Goal: Task Accomplishment & Management: Use online tool/utility

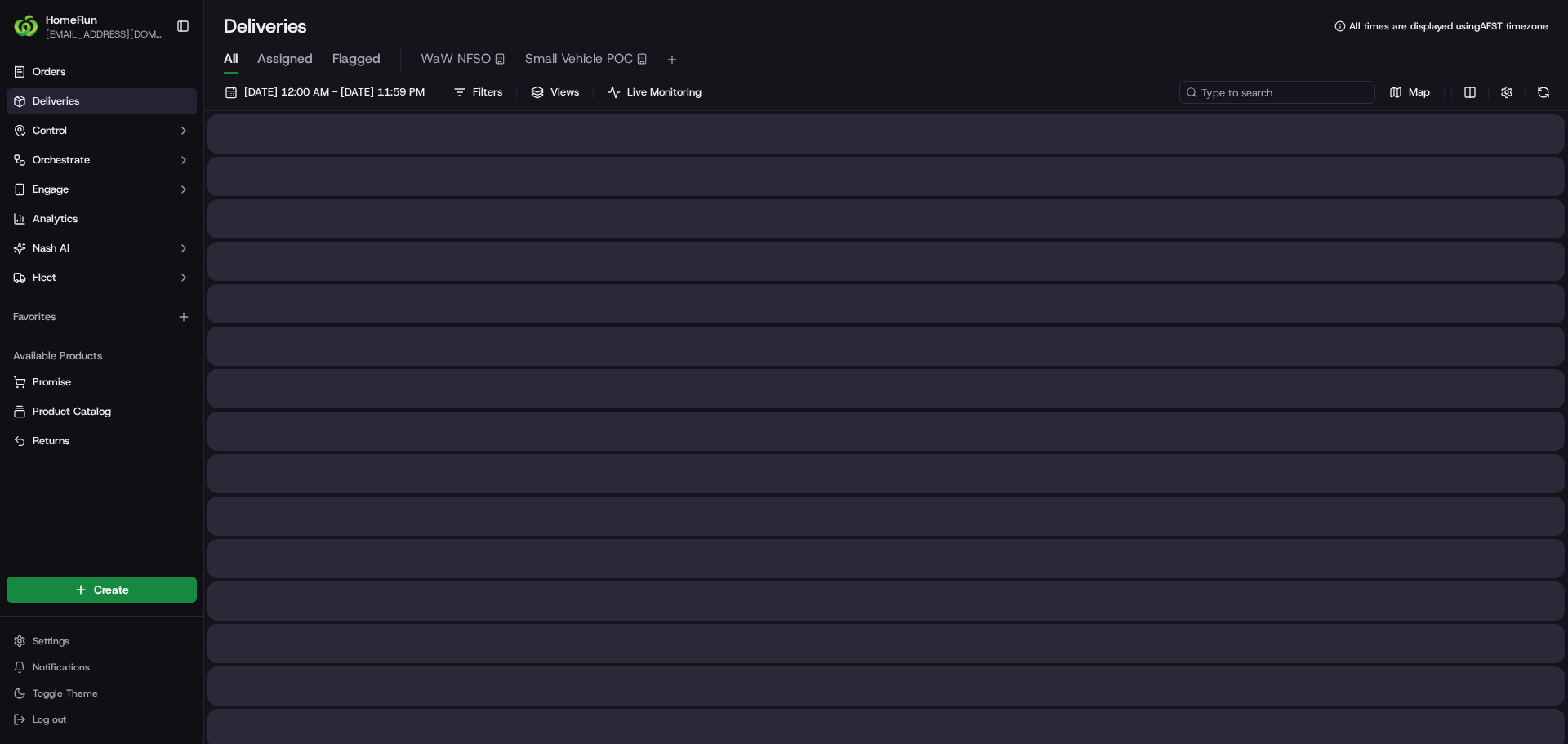
click at [1267, 101] on input at bounding box center [1277, 92] width 196 height 23
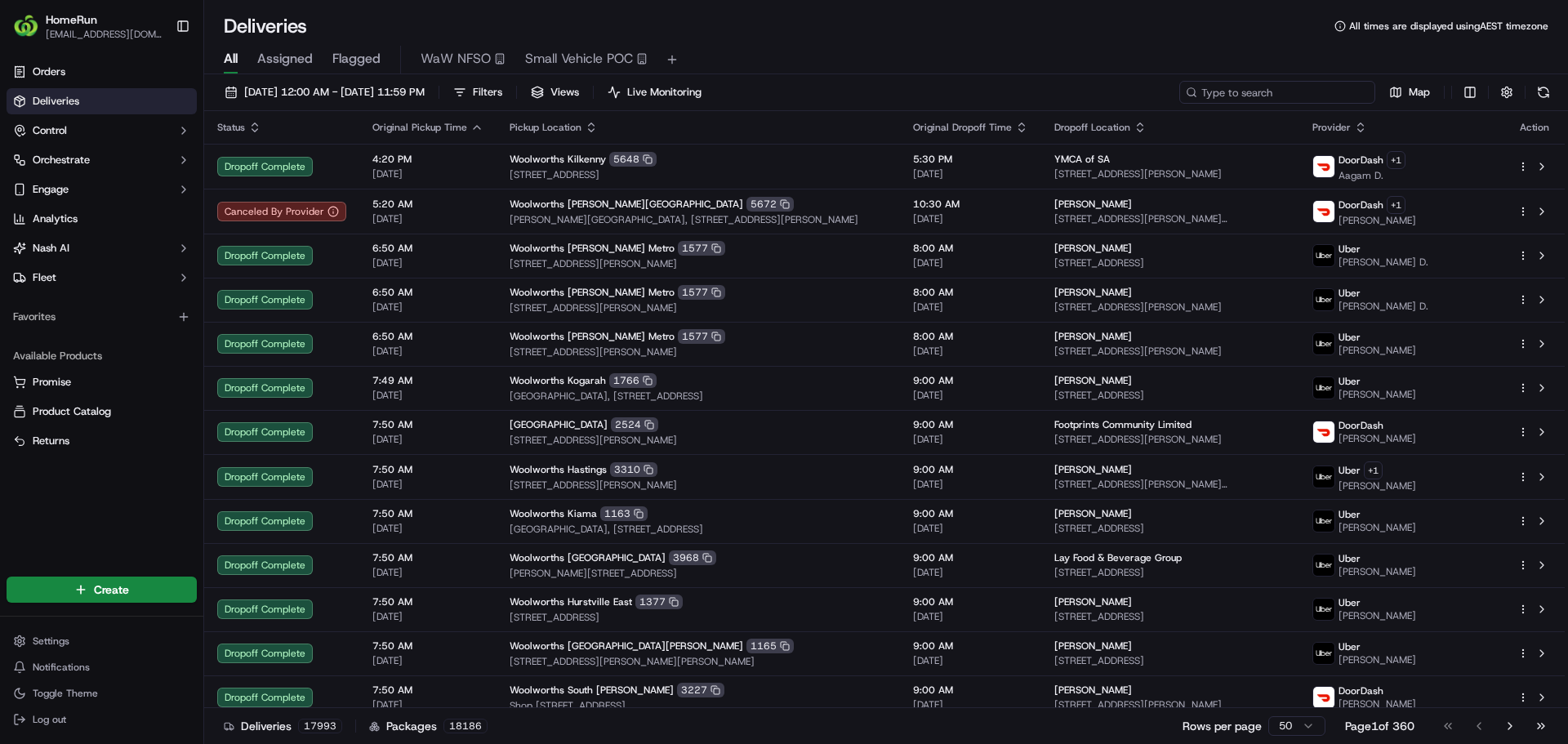
paste input "269744900"
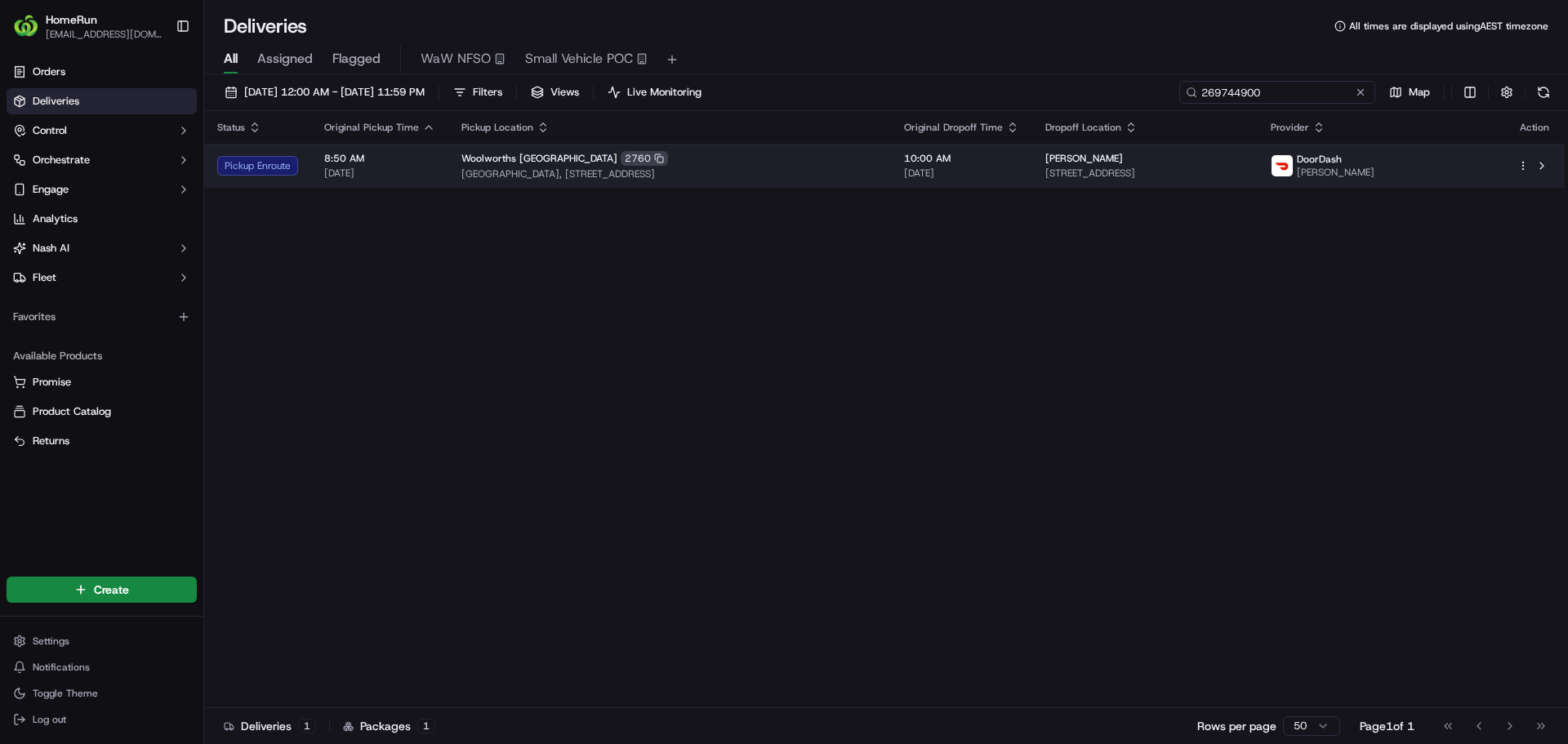
type input "269744900"
click at [407, 157] on span "8:50 AM" at bounding box center [380, 159] width 111 height 13
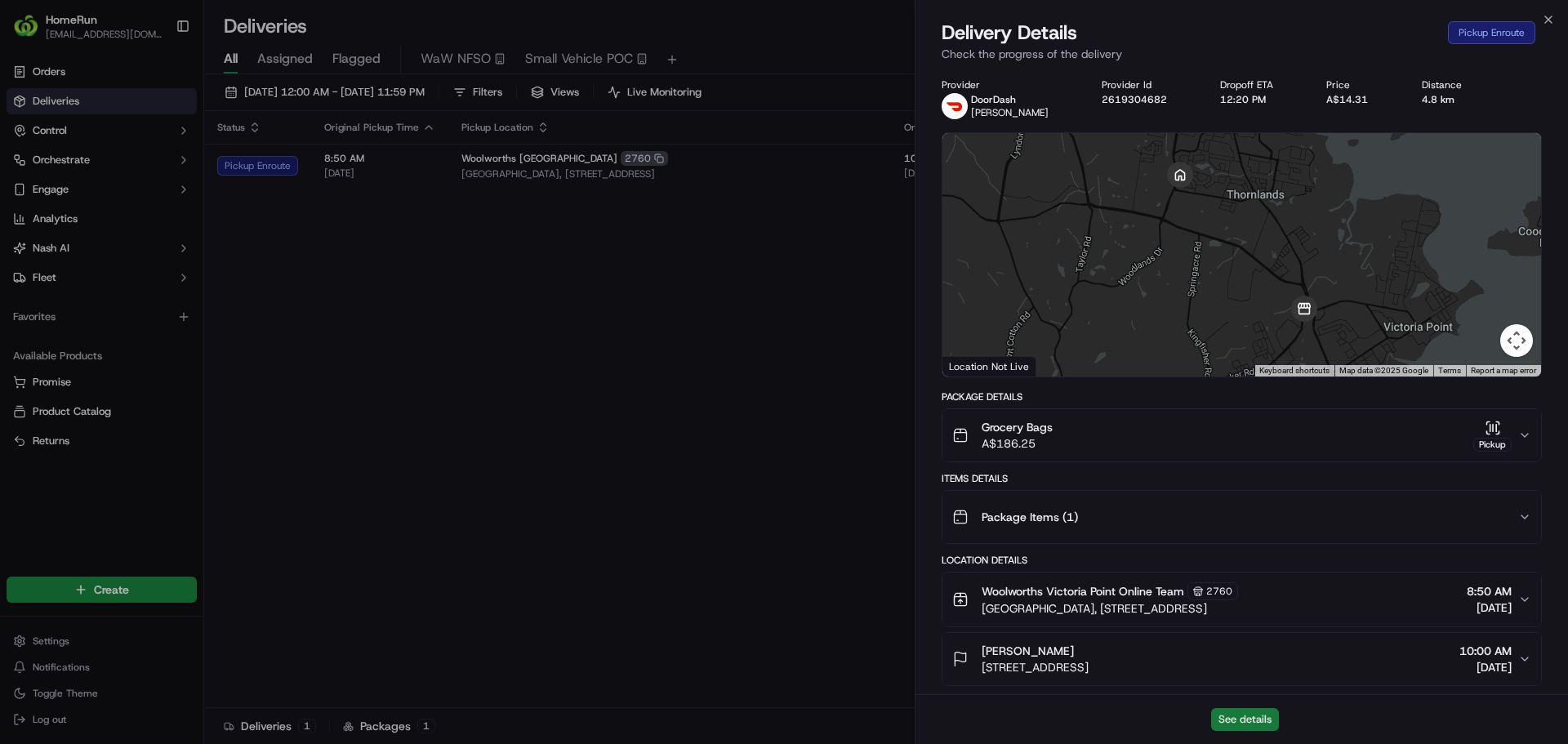
click at [1249, 715] on button "See details" at bounding box center [1244, 719] width 67 height 23
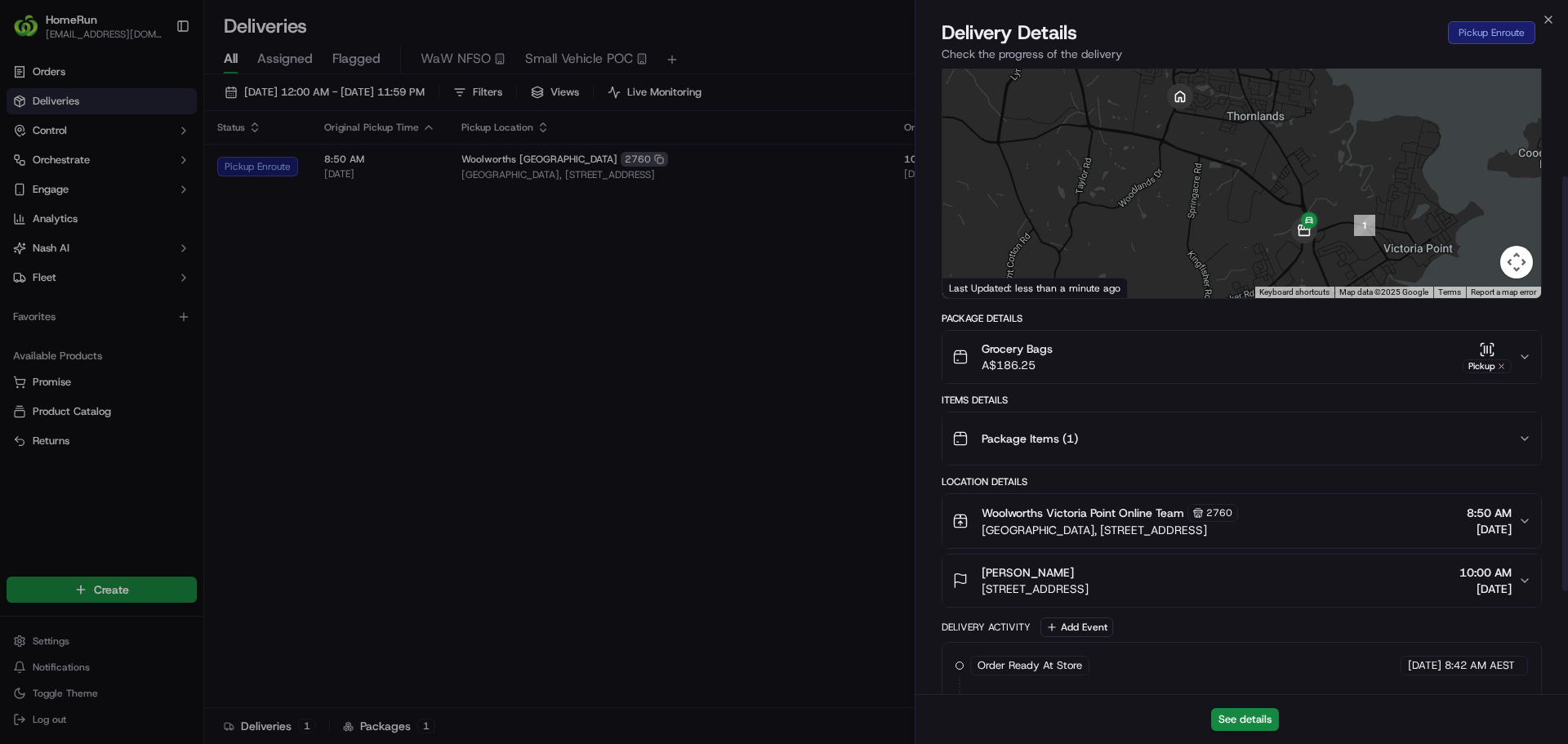
scroll to position [163, 0]
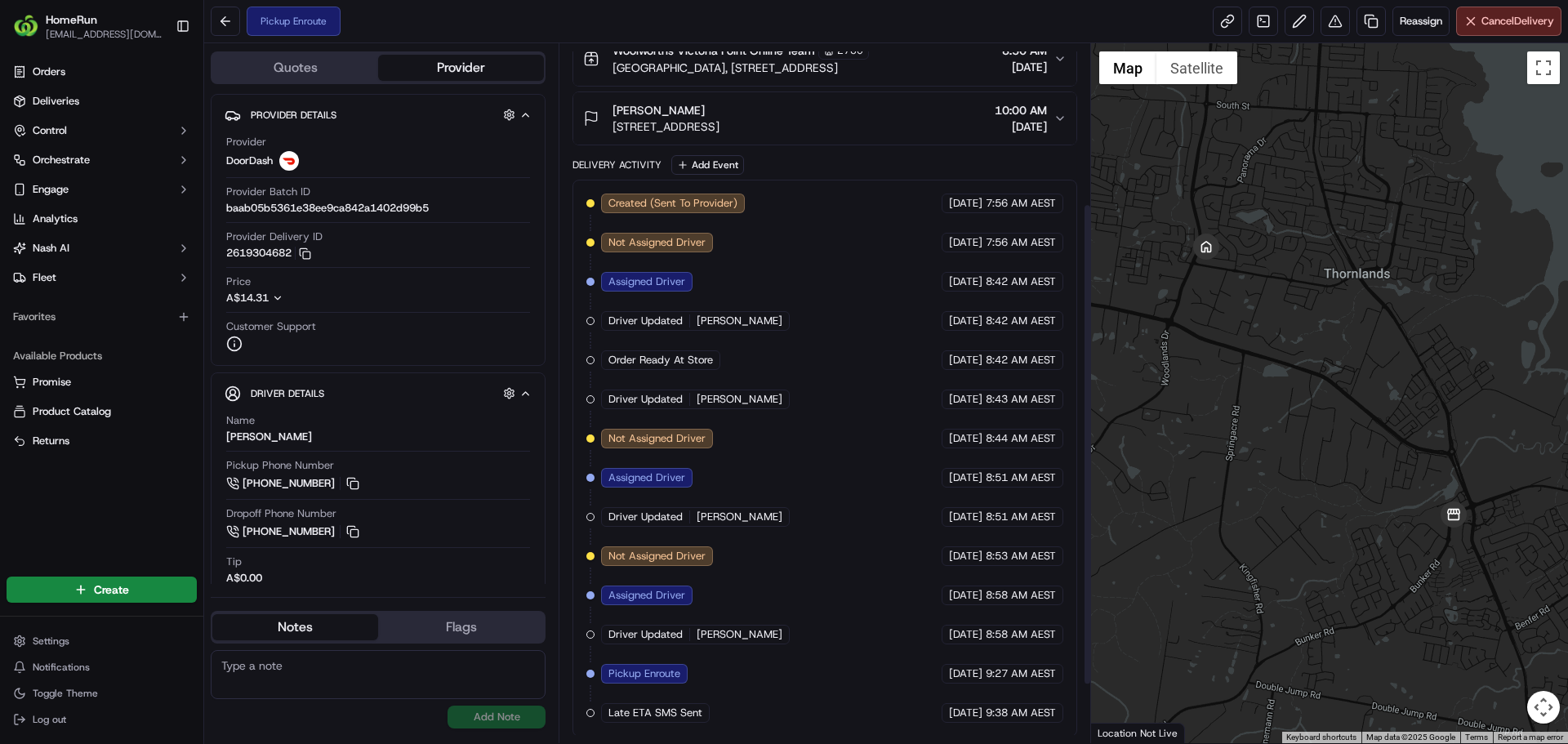
scroll to position [316, 0]
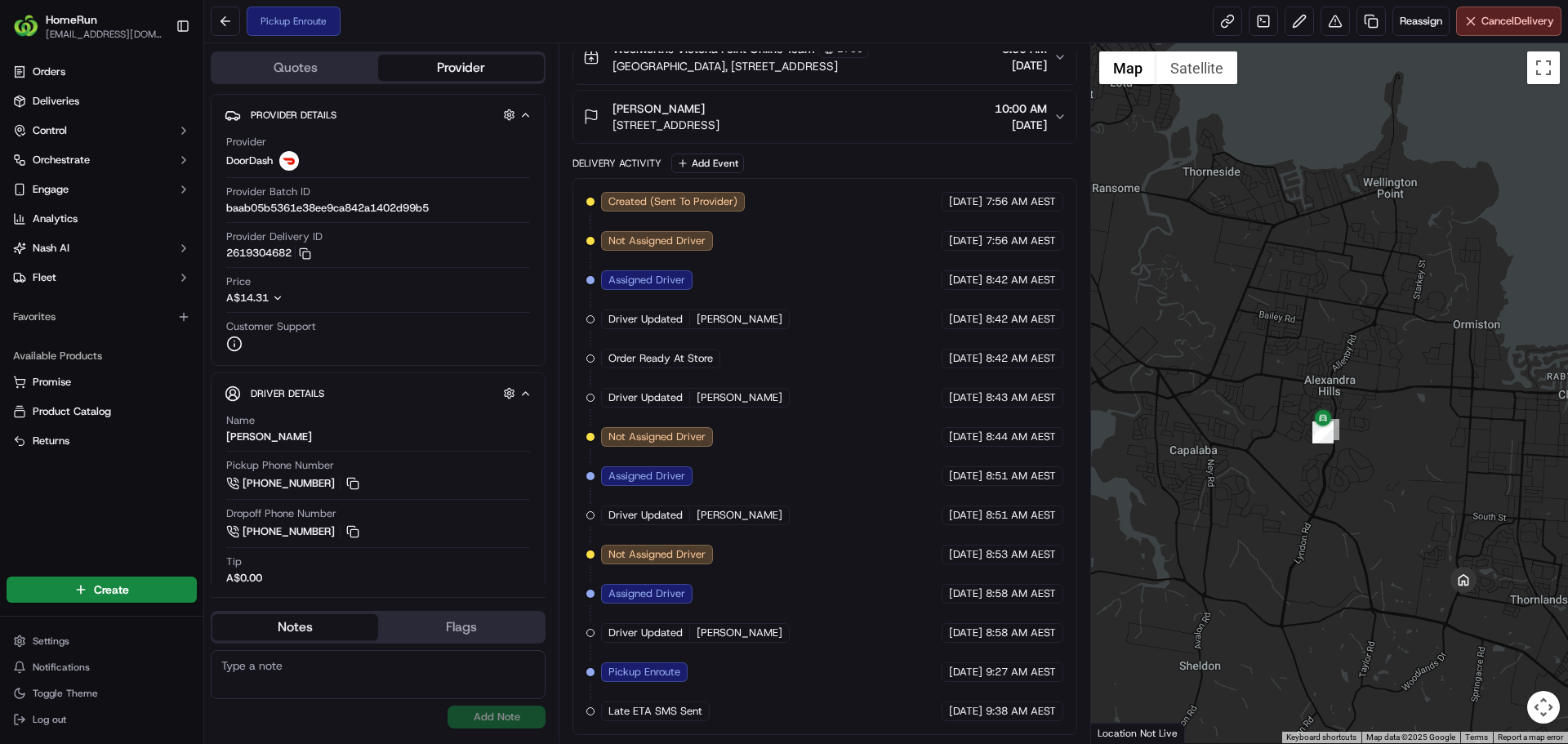
drag, startPoint x: 1221, startPoint y: 315, endPoint x: 1389, endPoint y: 531, distance: 273.6
click at [1402, 576] on div at bounding box center [1330, 393] width 478 height 700
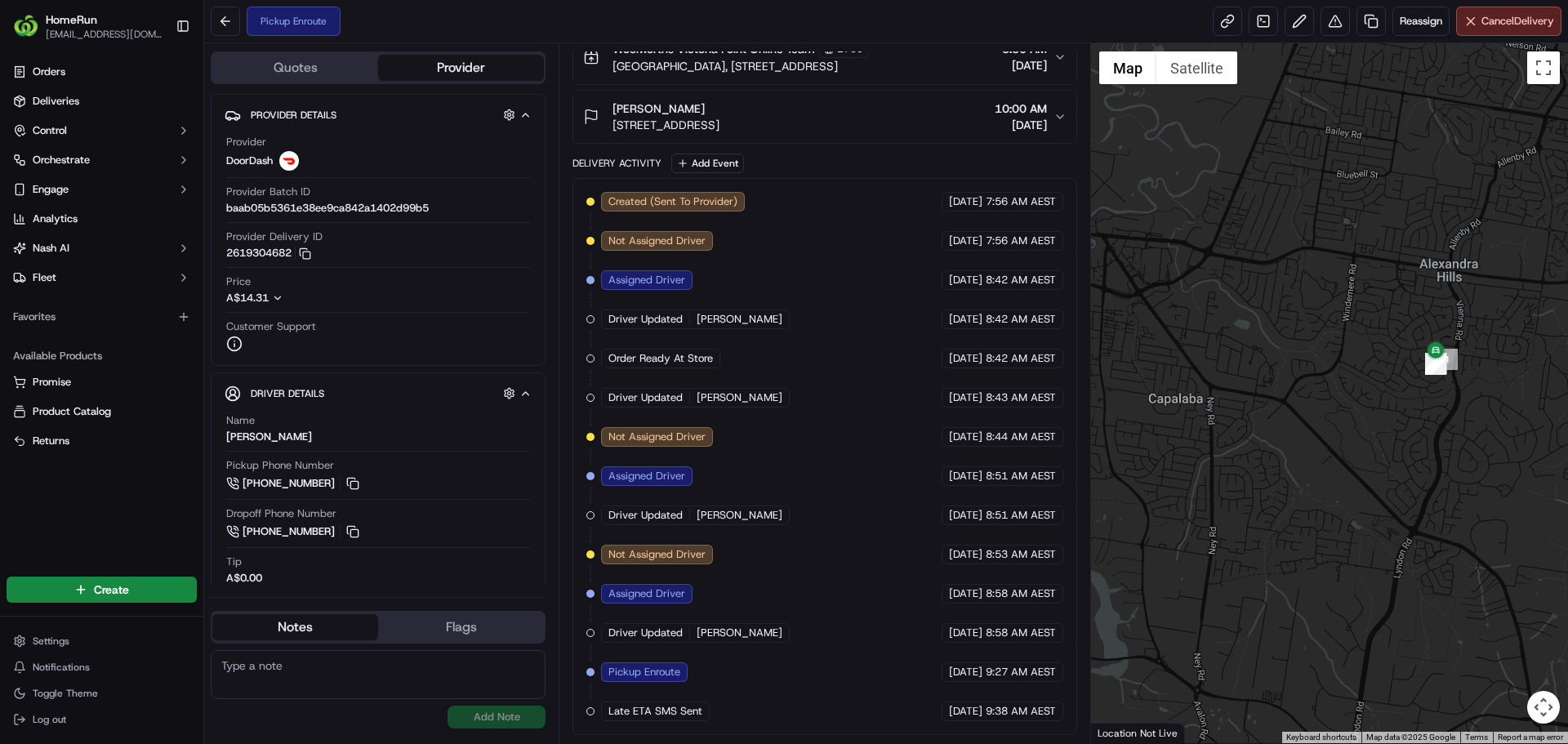
drag, startPoint x: 1440, startPoint y: 428, endPoint x: 1362, endPoint y: 501, distance: 106.8
click at [1362, 501] on div at bounding box center [1330, 393] width 478 height 700
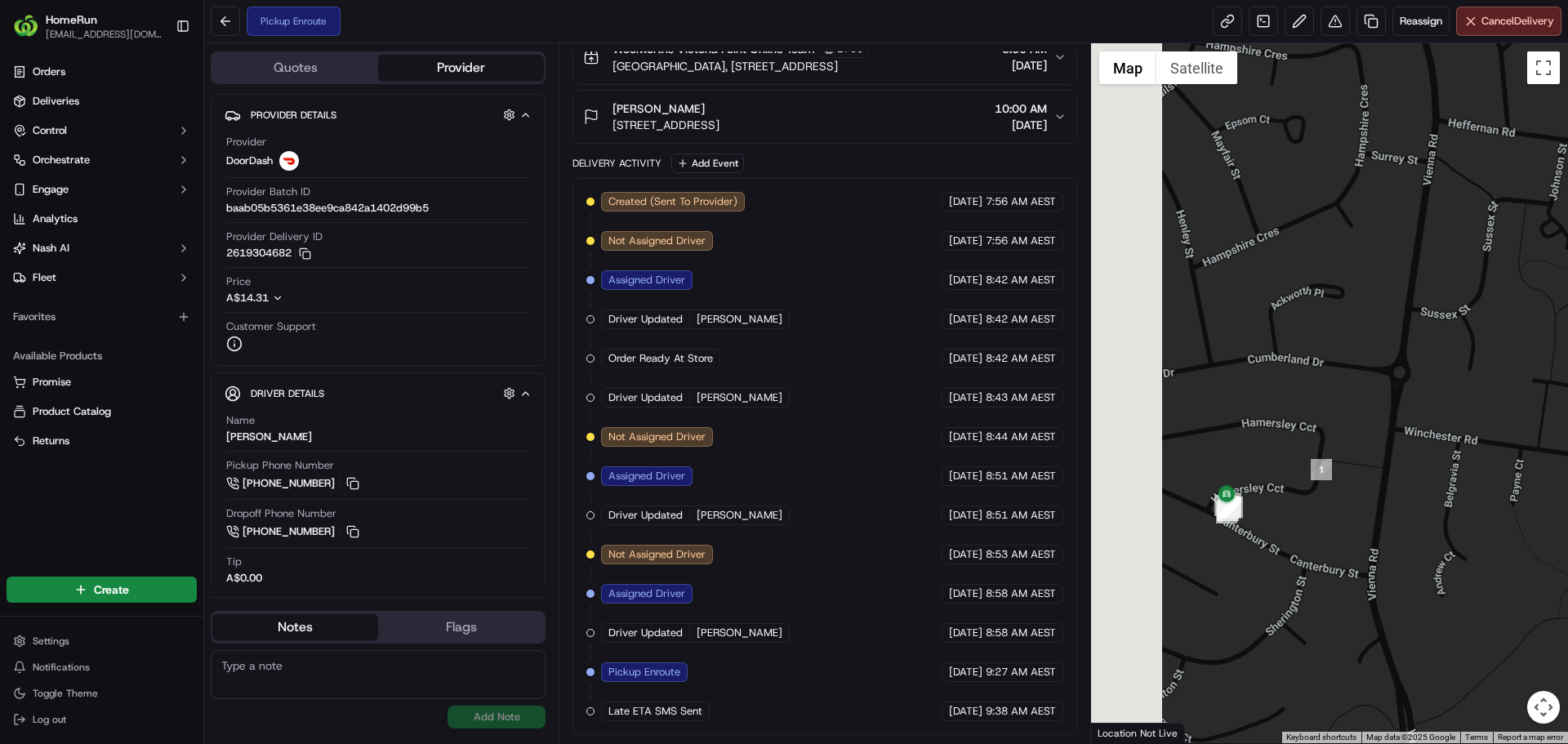
drag, startPoint x: 1222, startPoint y: 549, endPoint x: 1297, endPoint y: 537, distance: 76.0
click at [1297, 537] on div at bounding box center [1330, 393] width 478 height 700
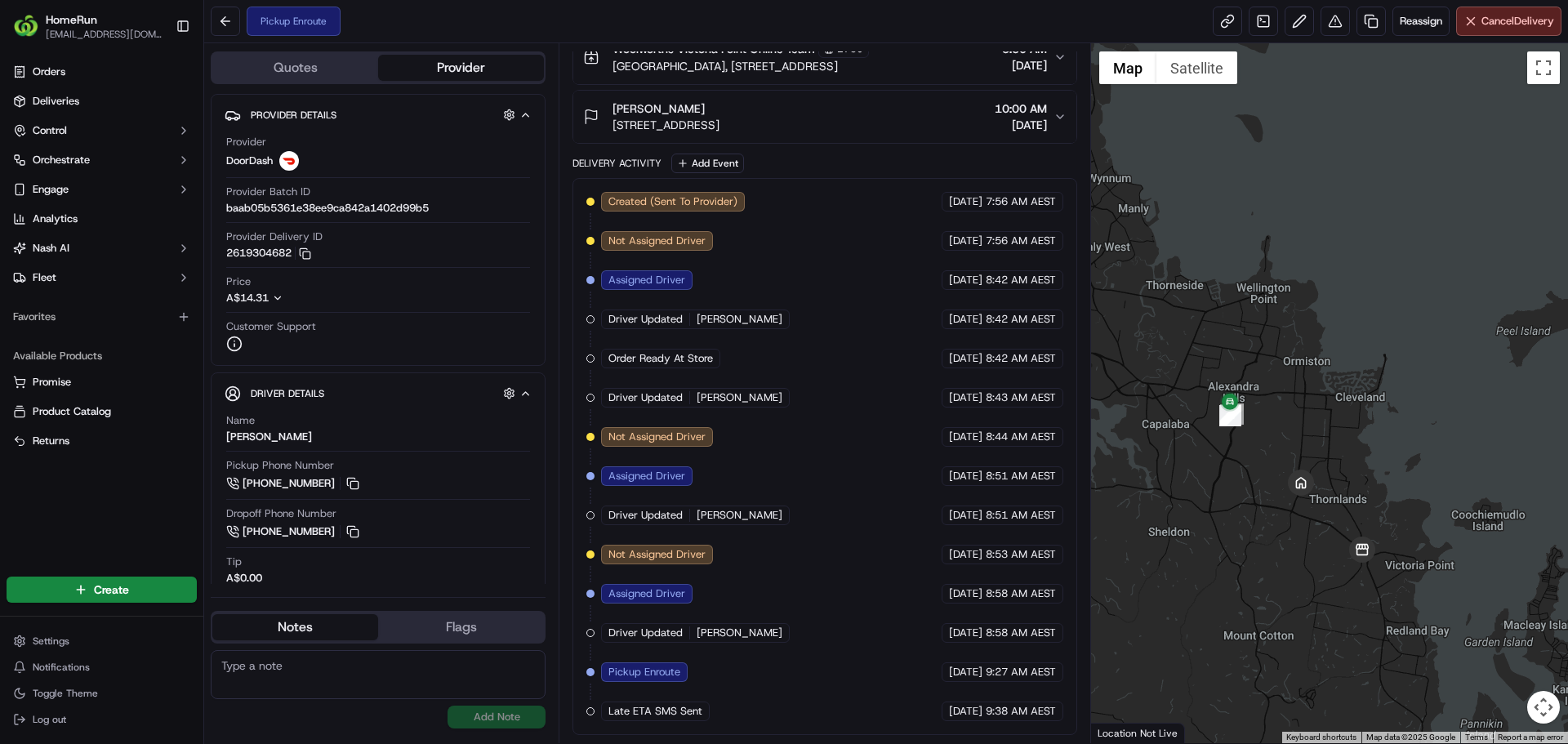
drag, startPoint x: 1325, startPoint y: 627, endPoint x: 1227, endPoint y: 463, distance: 191.0
click at [1227, 463] on div at bounding box center [1330, 393] width 478 height 700
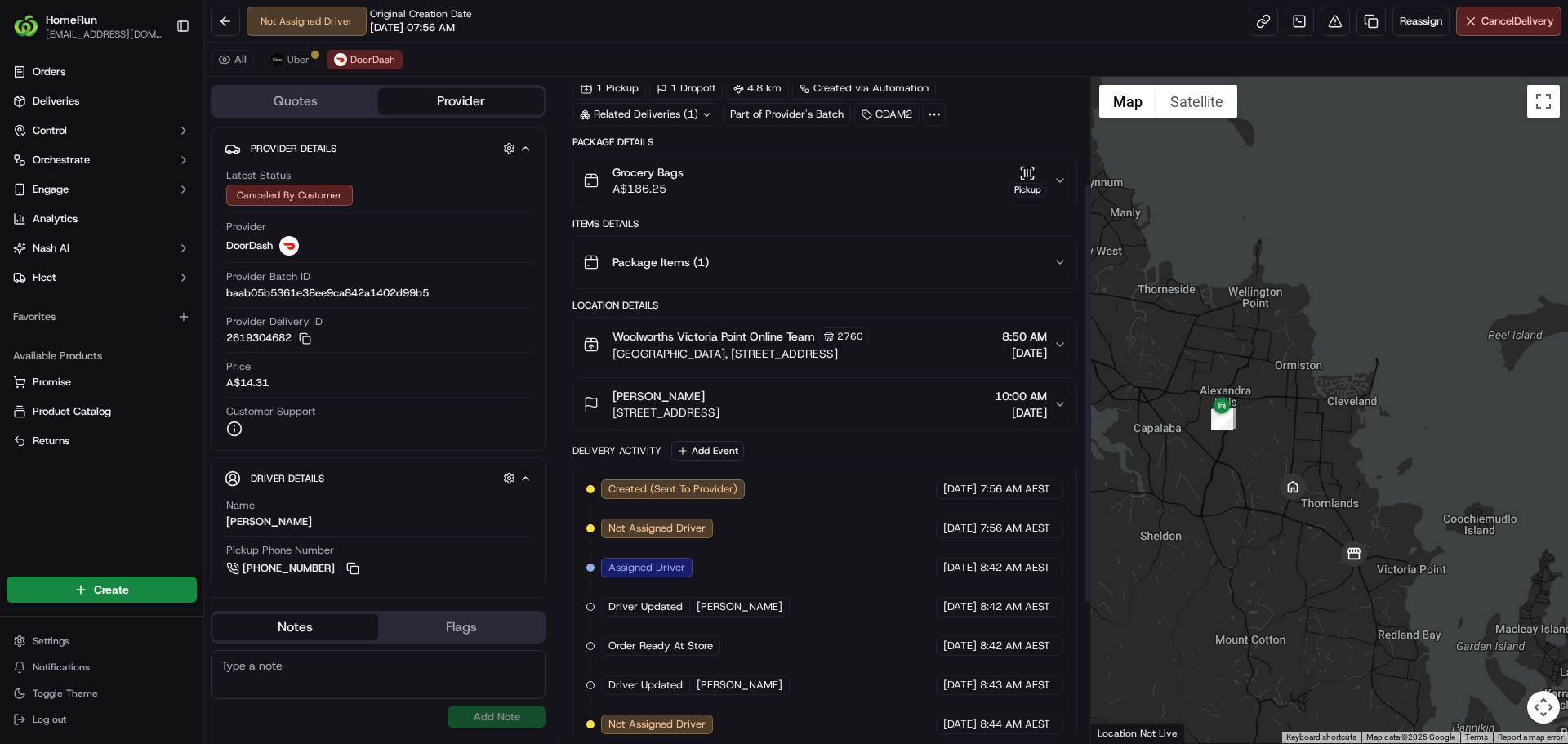
scroll to position [388, 0]
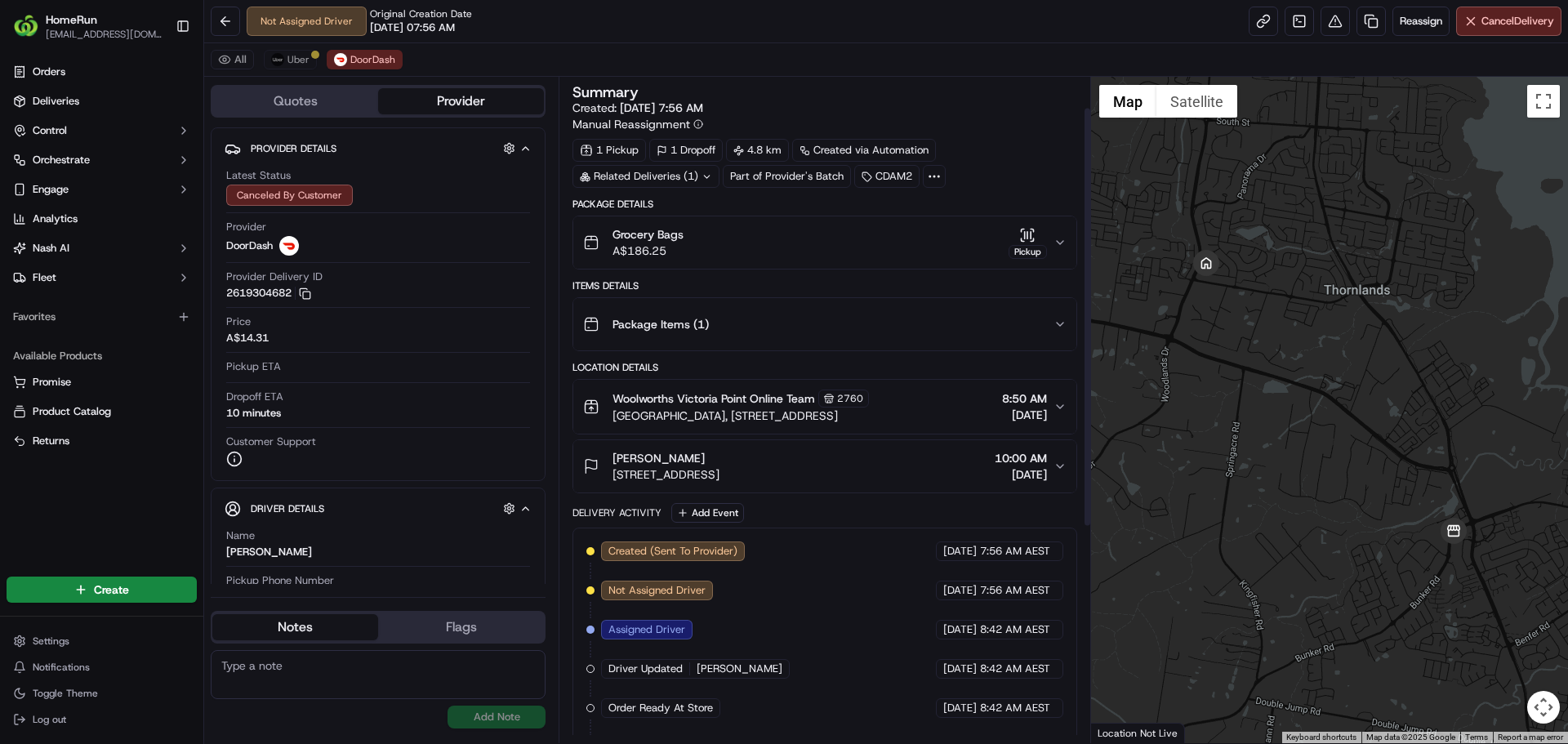
scroll to position [388, 0]
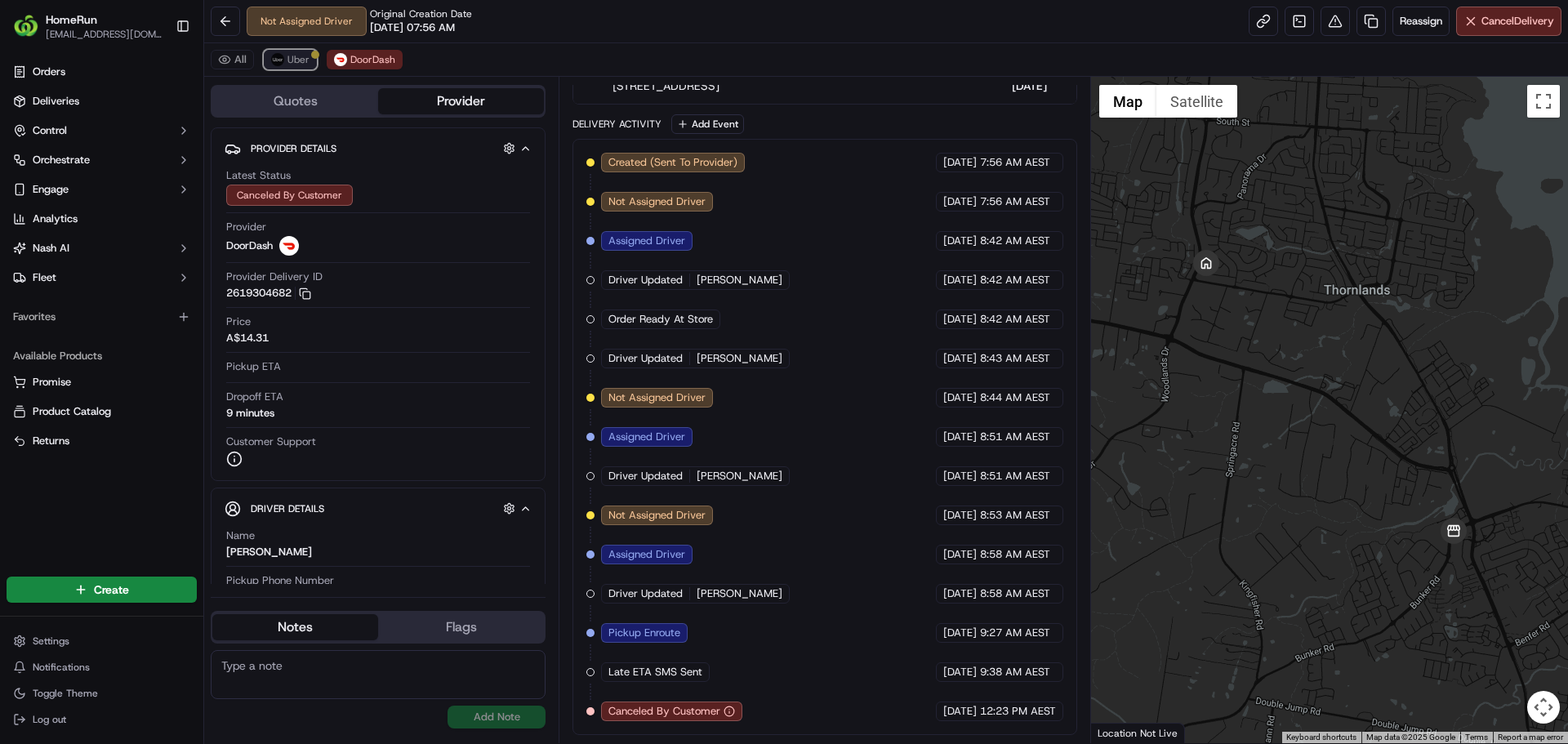
click at [313, 51] on div at bounding box center [315, 55] width 8 height 8
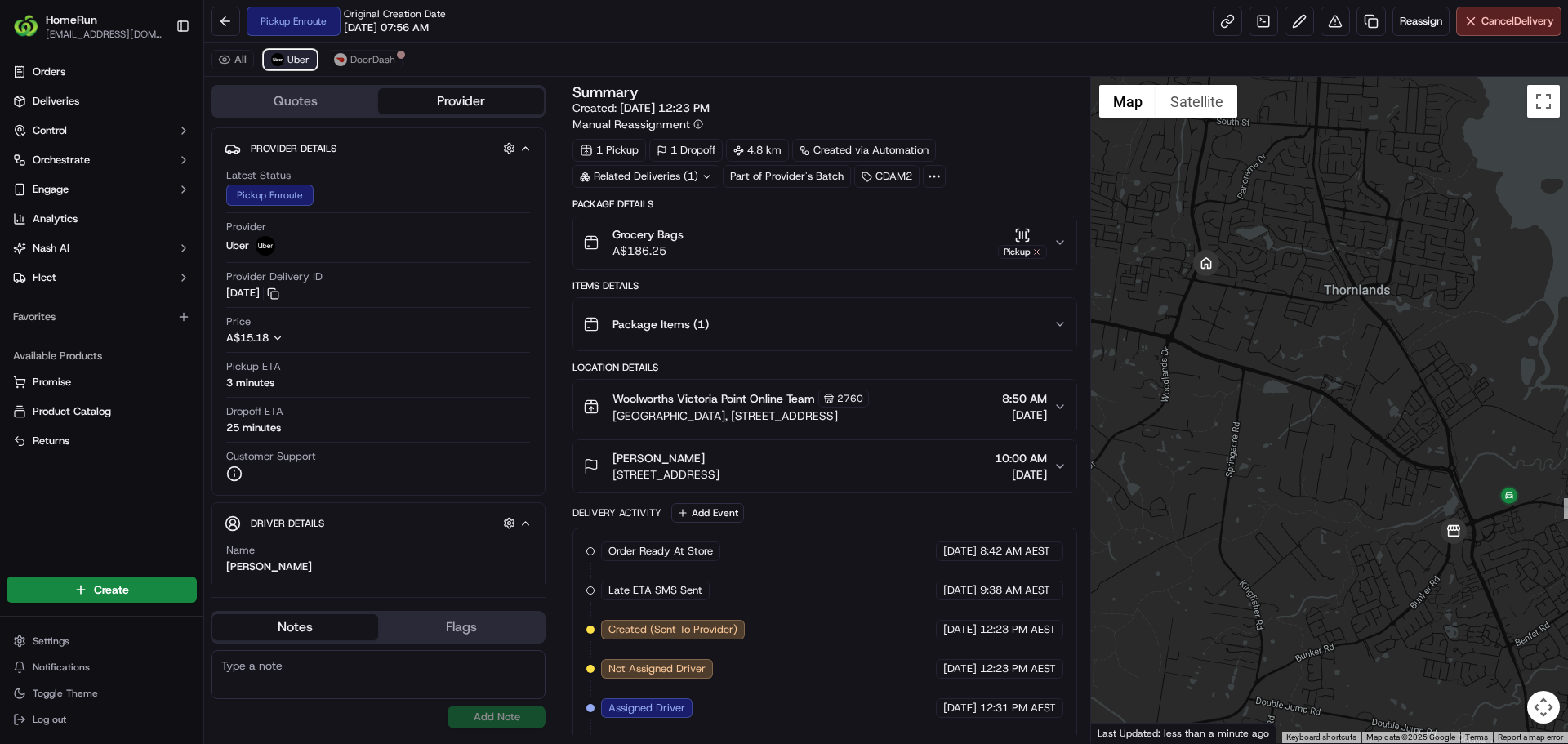
scroll to position [75, 0]
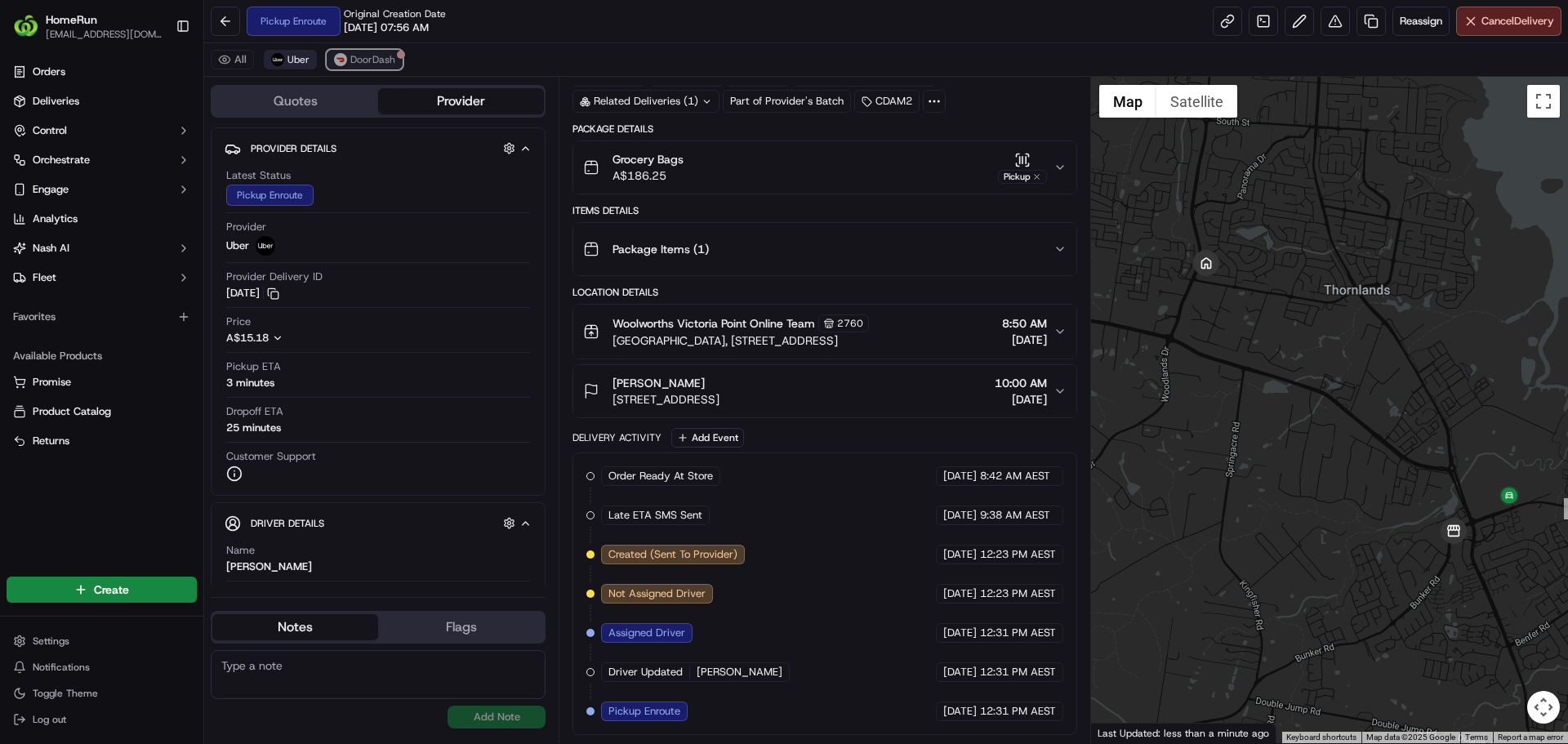
click at [385, 57] on span "DoorDash" at bounding box center [372, 59] width 45 height 13
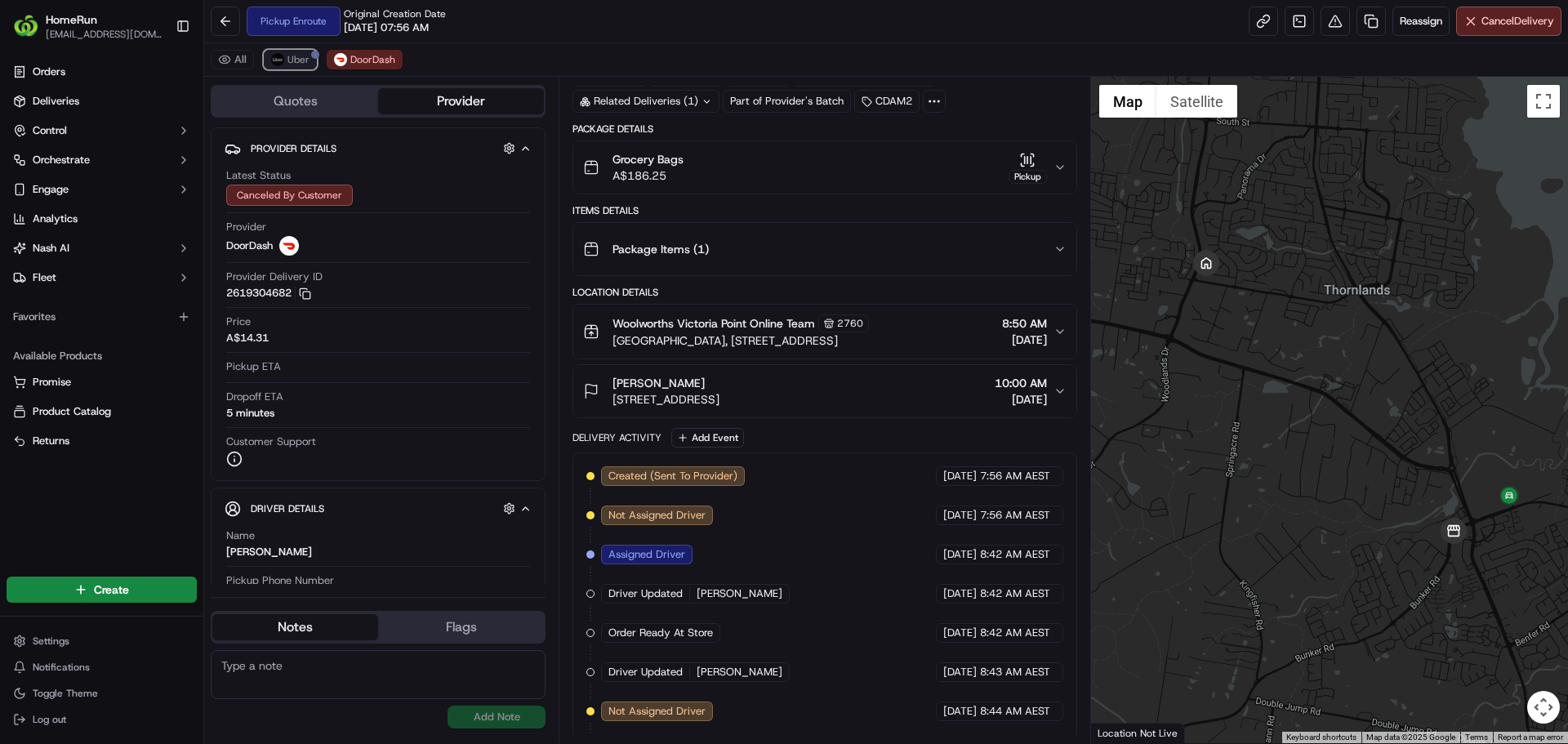
click at [290, 52] on button "Uber" at bounding box center [290, 59] width 53 height 19
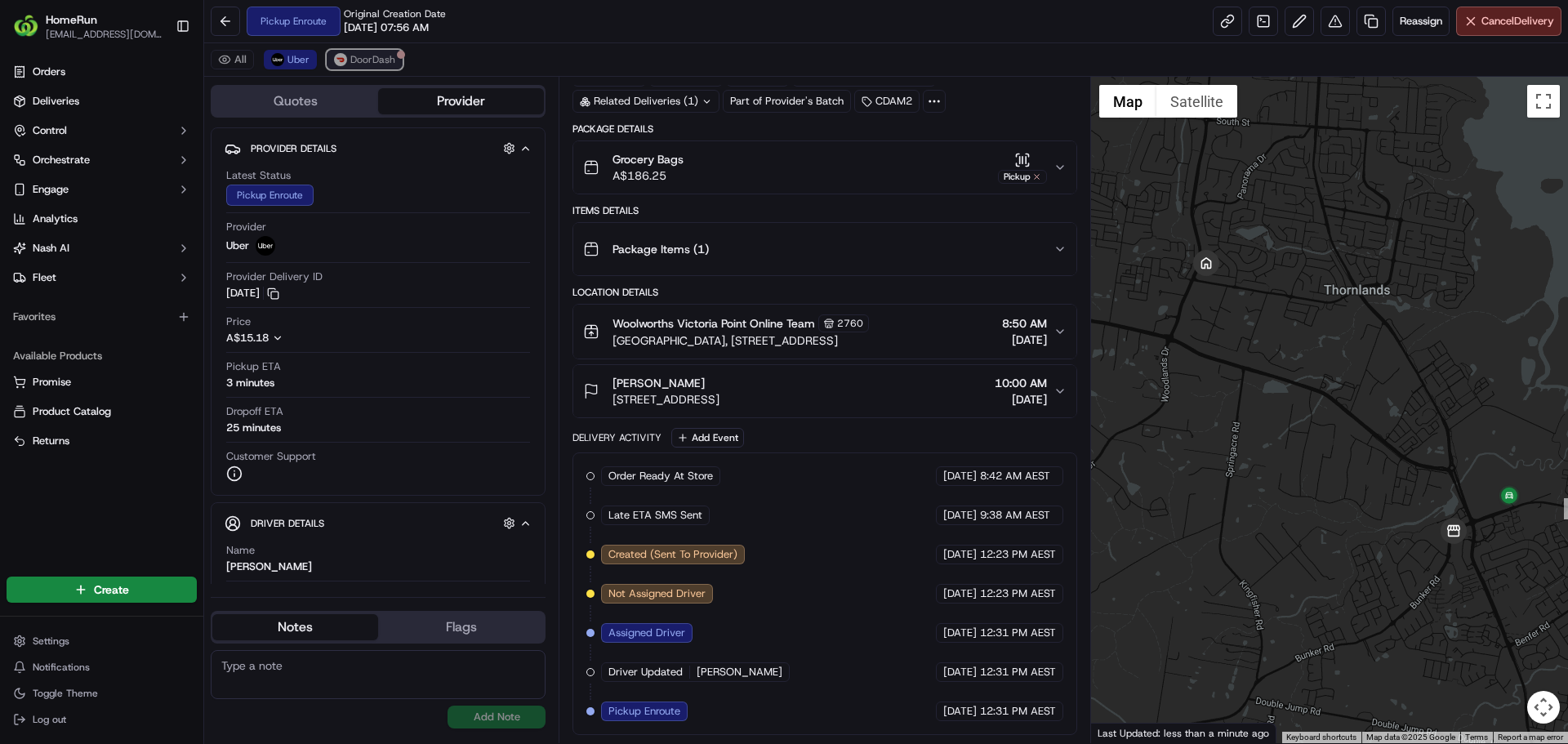
click at [380, 58] on span "DoorDash" at bounding box center [372, 59] width 45 height 13
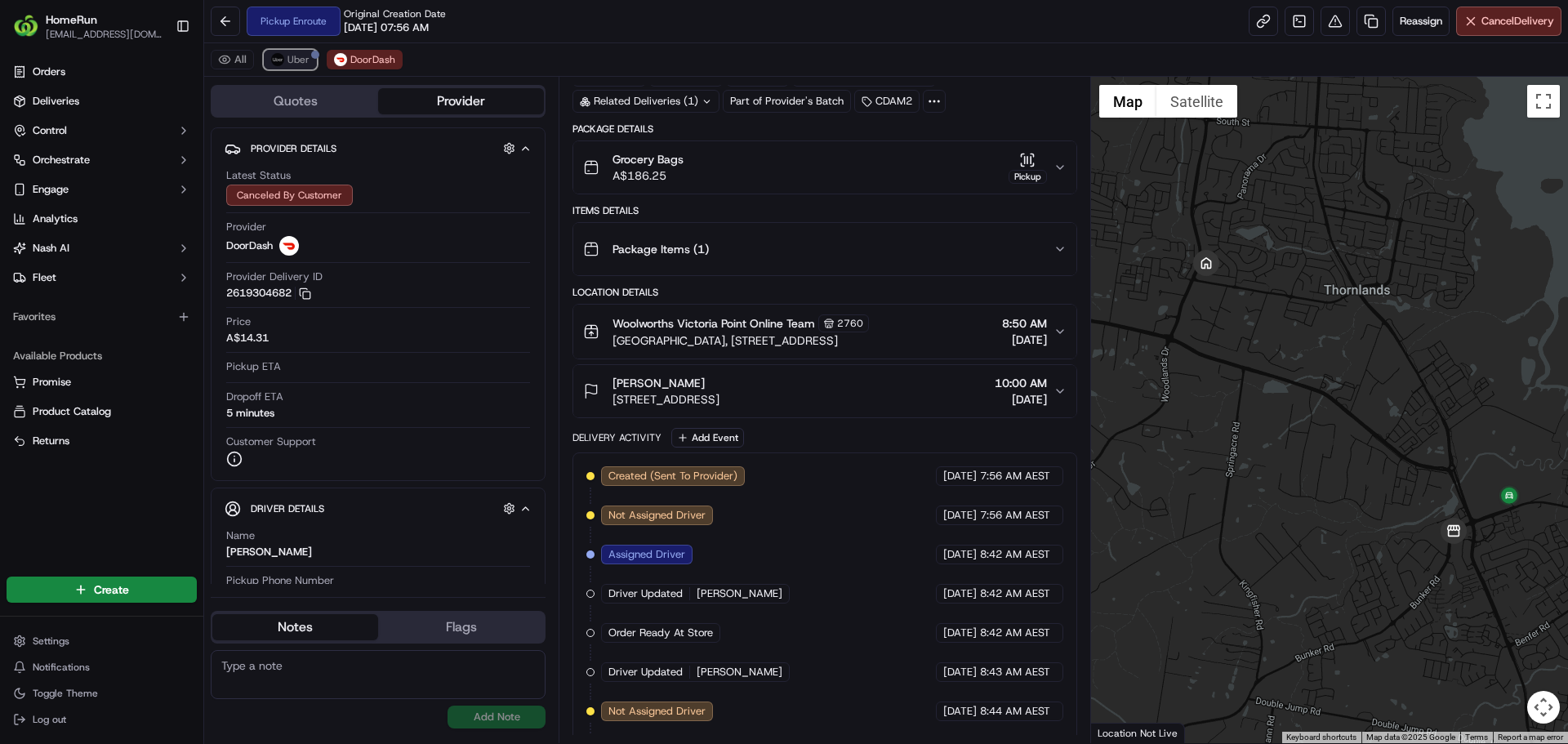
click at [298, 57] on span "Uber" at bounding box center [298, 59] width 22 height 13
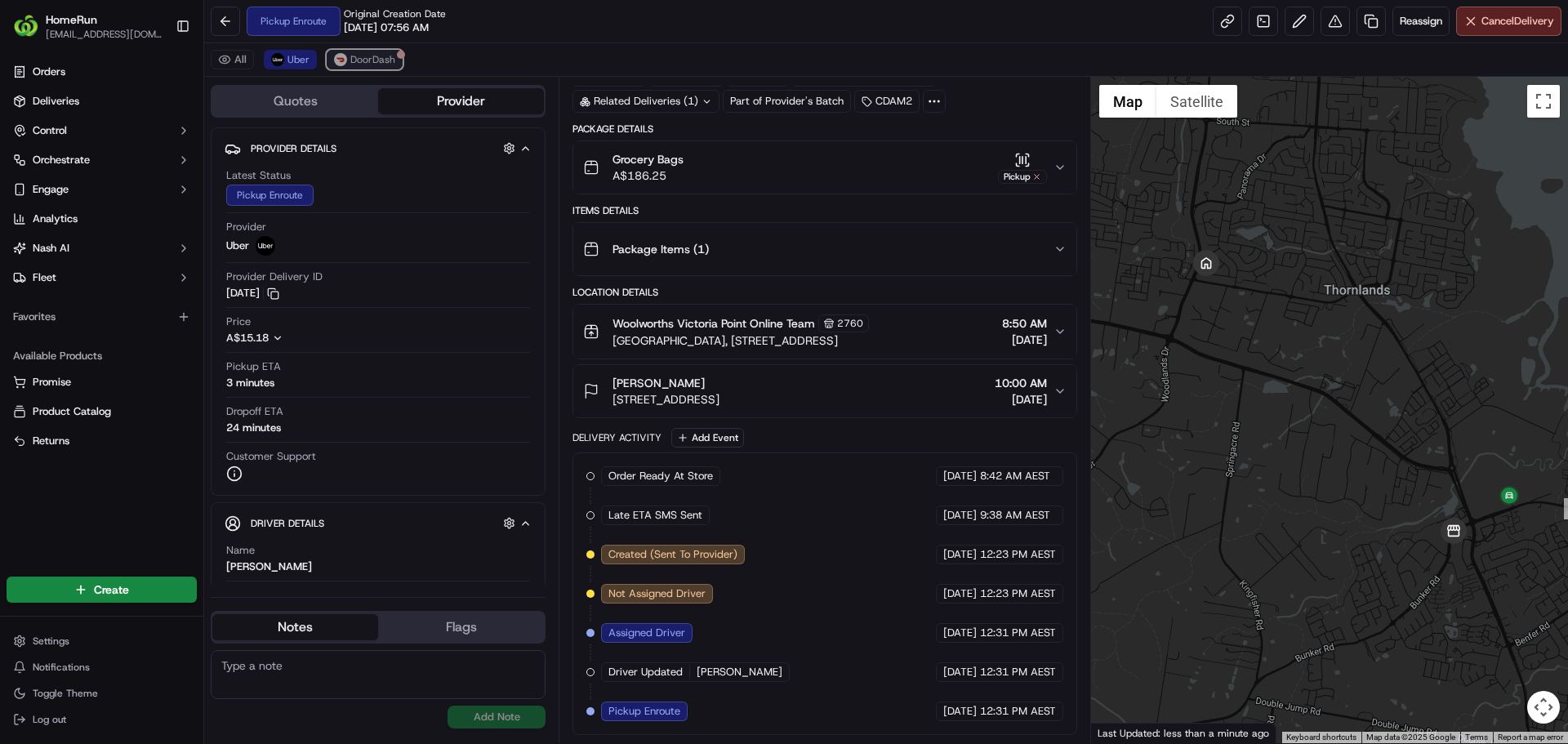
click at [372, 56] on span "DoorDash" at bounding box center [372, 59] width 45 height 13
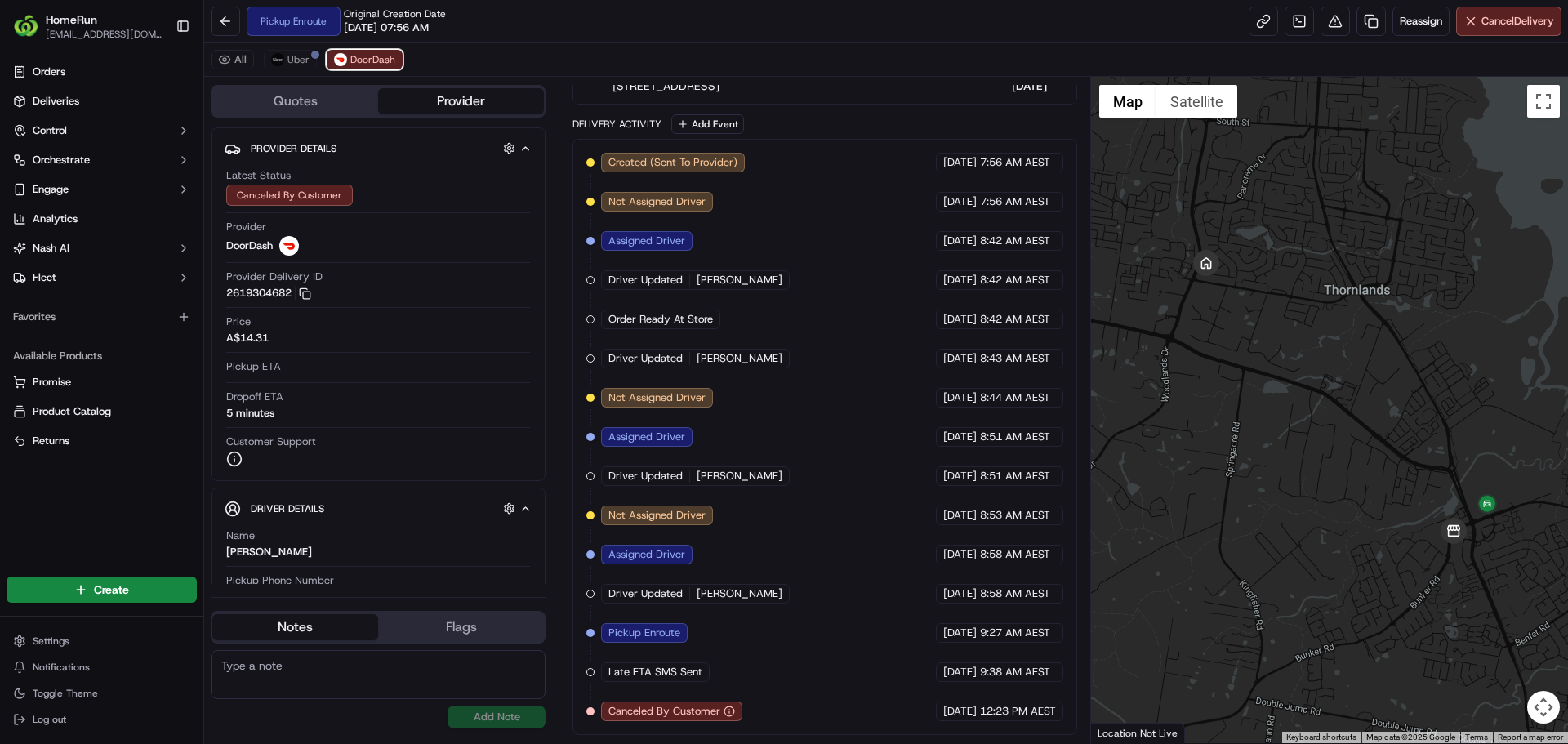
scroll to position [0, 0]
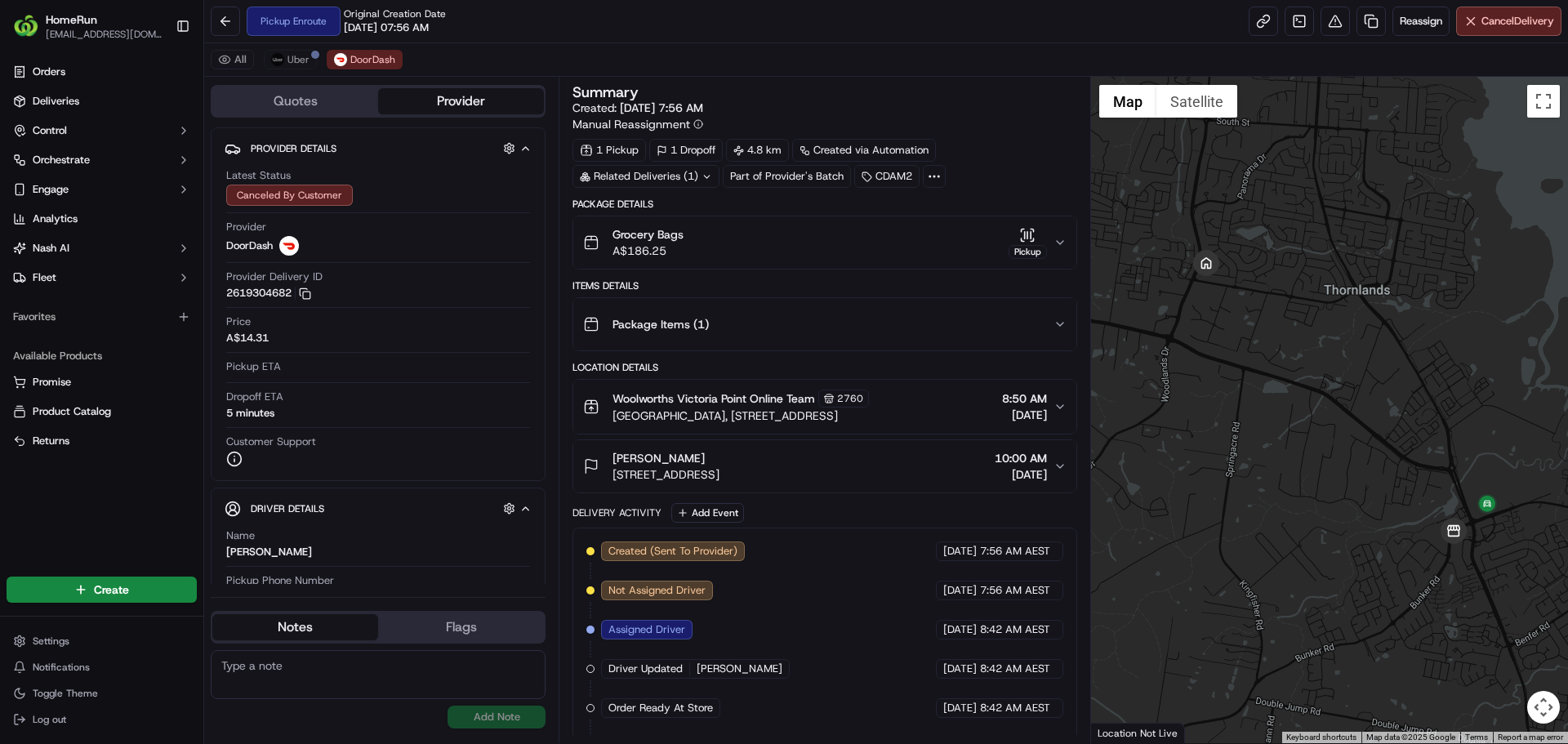
click at [304, 48] on div "All Uber DoorDash" at bounding box center [886, 59] width 1364 height 34
click at [304, 57] on span "Uber" at bounding box center [298, 59] width 22 height 13
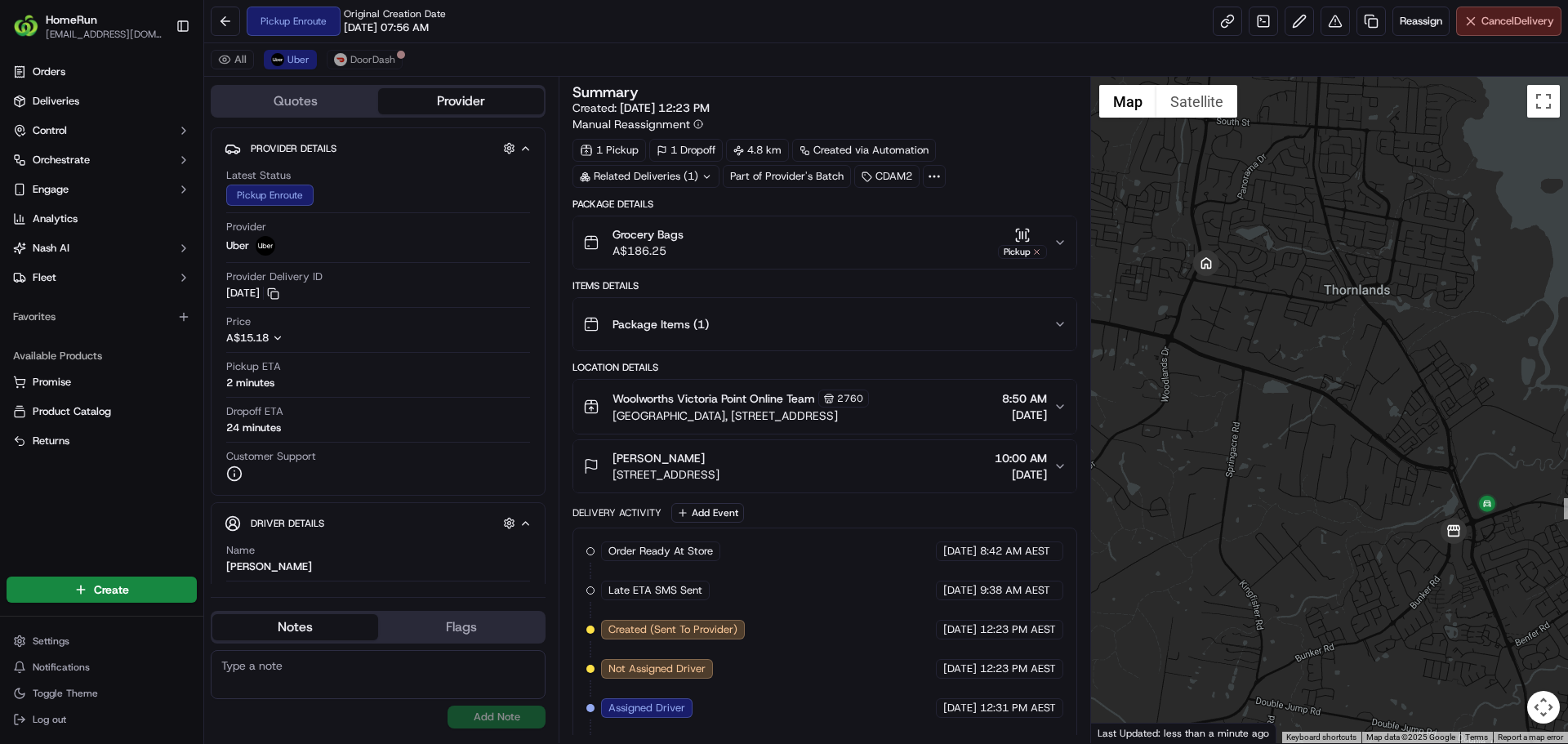
click at [1508, 11] on button "Cancel Delivery" at bounding box center [1509, 21] width 106 height 29
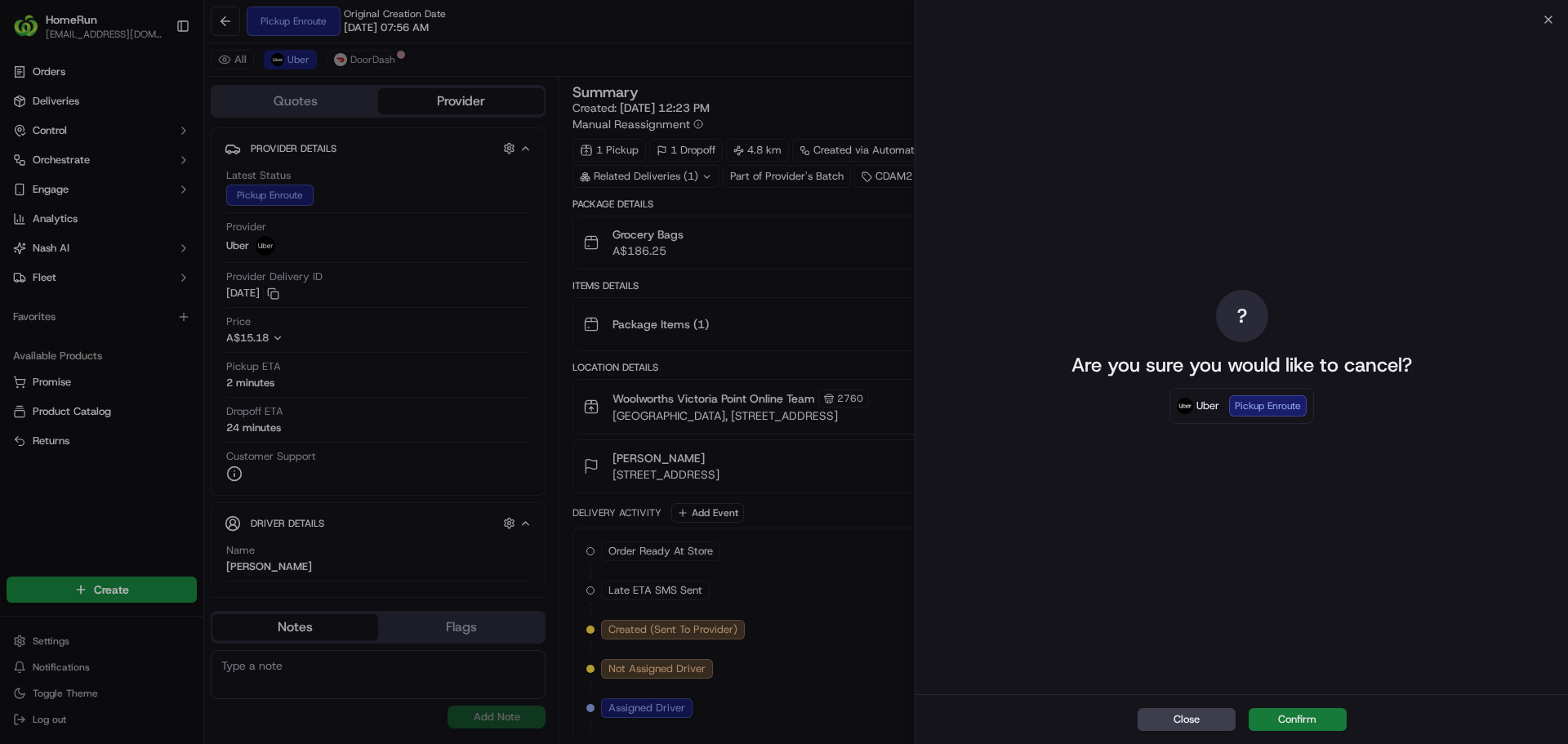
click at [1305, 722] on button "Confirm" at bounding box center [1297, 719] width 98 height 23
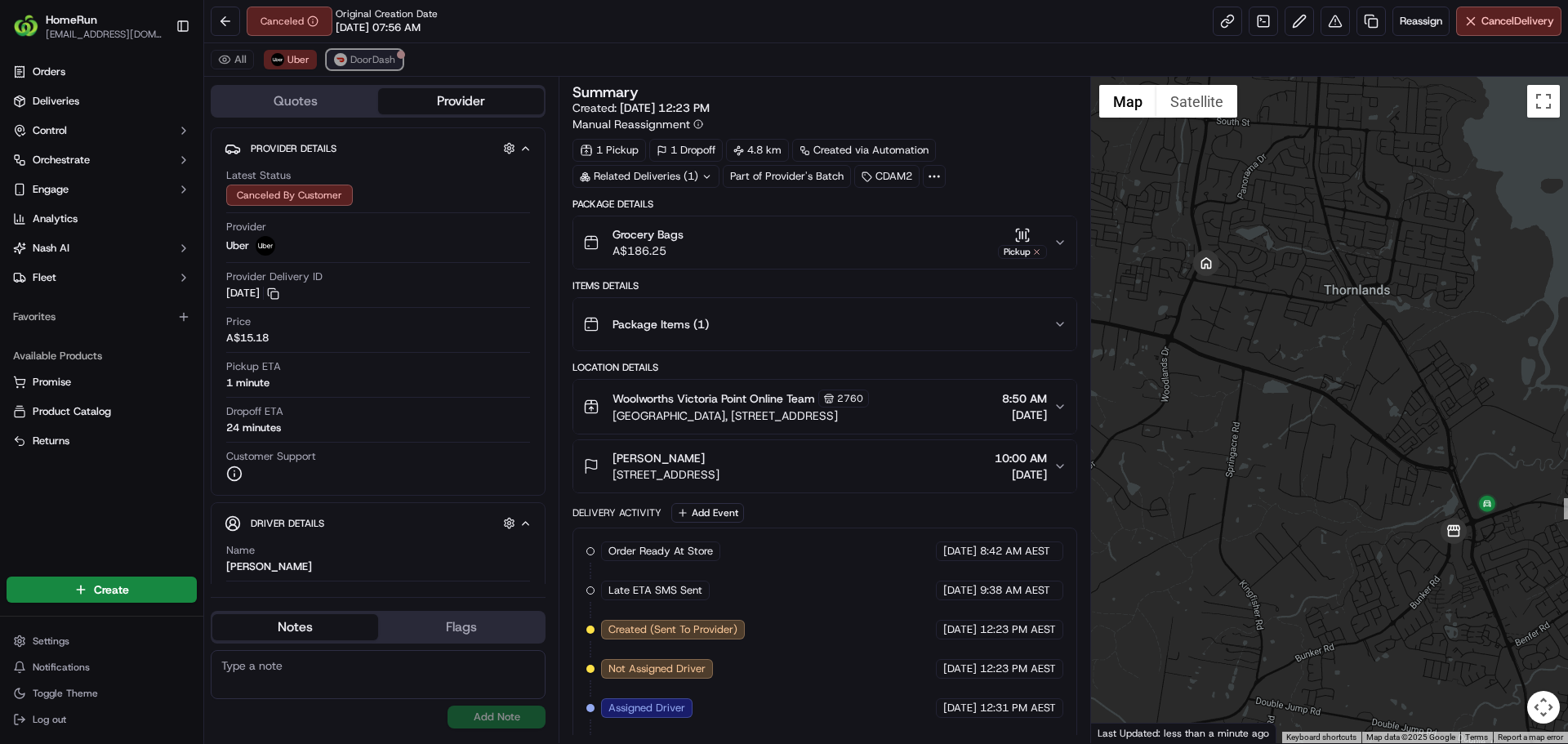
click at [378, 65] on span "DoorDash" at bounding box center [372, 59] width 45 height 13
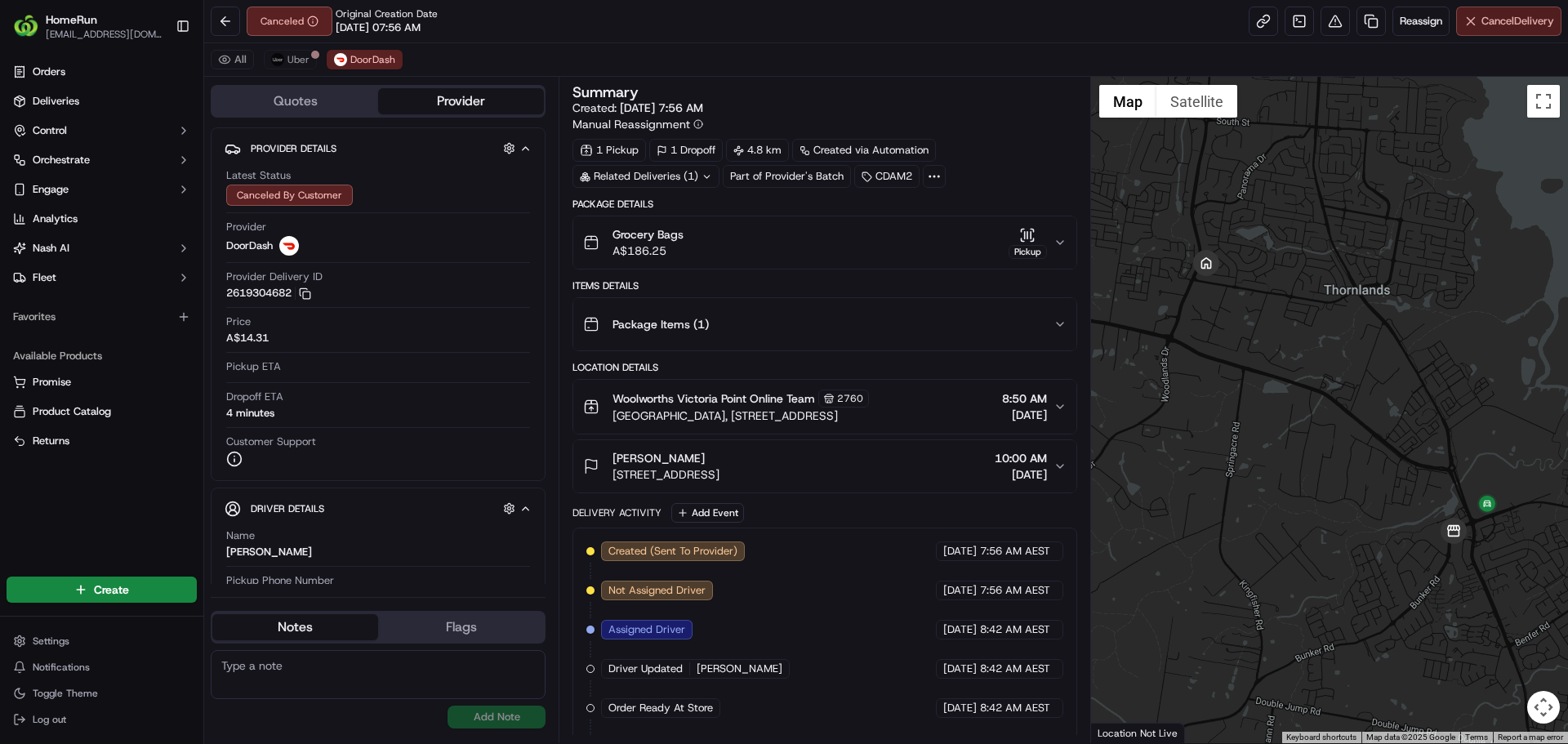
click at [1501, 29] on button "Cancel Delivery" at bounding box center [1509, 21] width 106 height 29
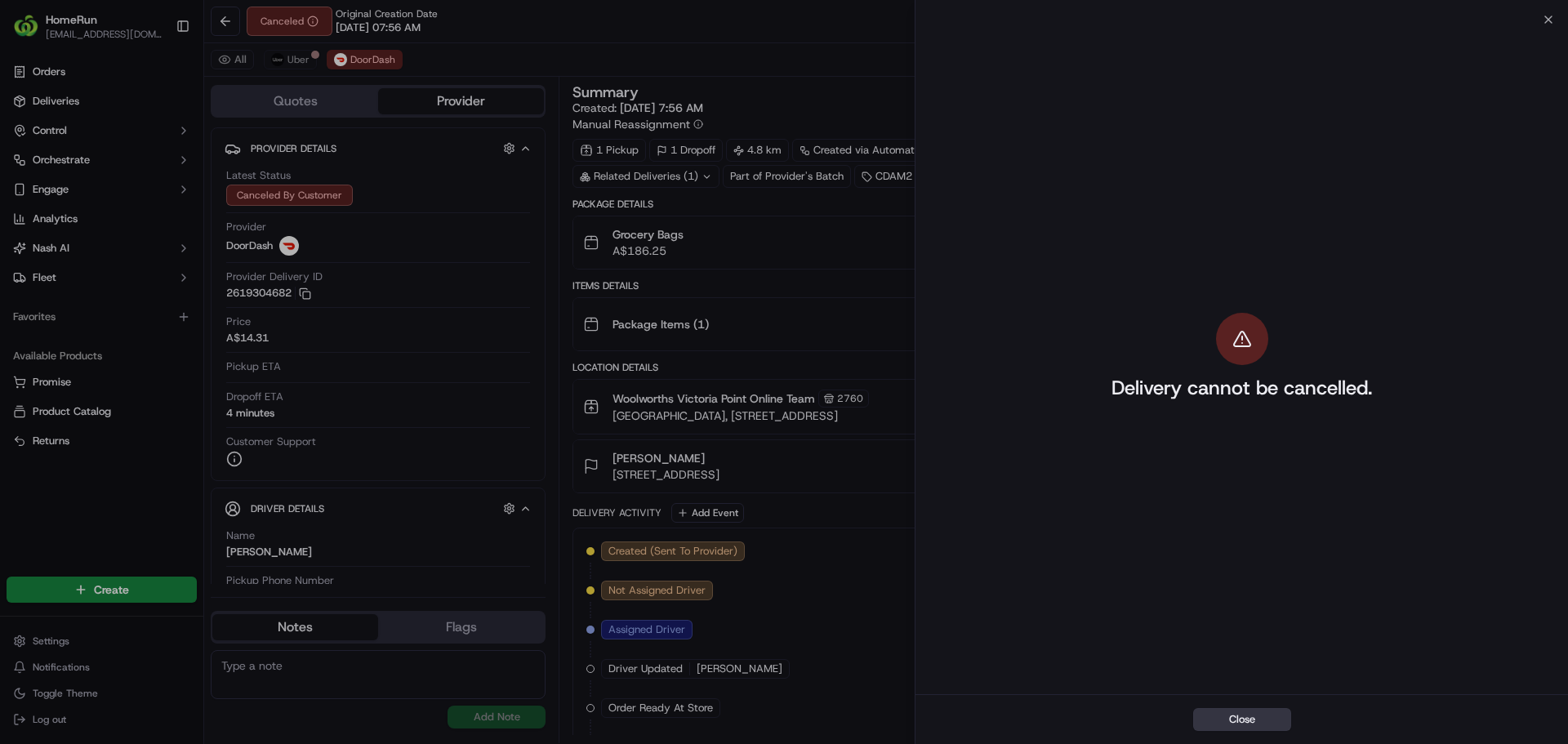
click at [1255, 722] on button "Close" at bounding box center [1242, 719] width 98 height 23
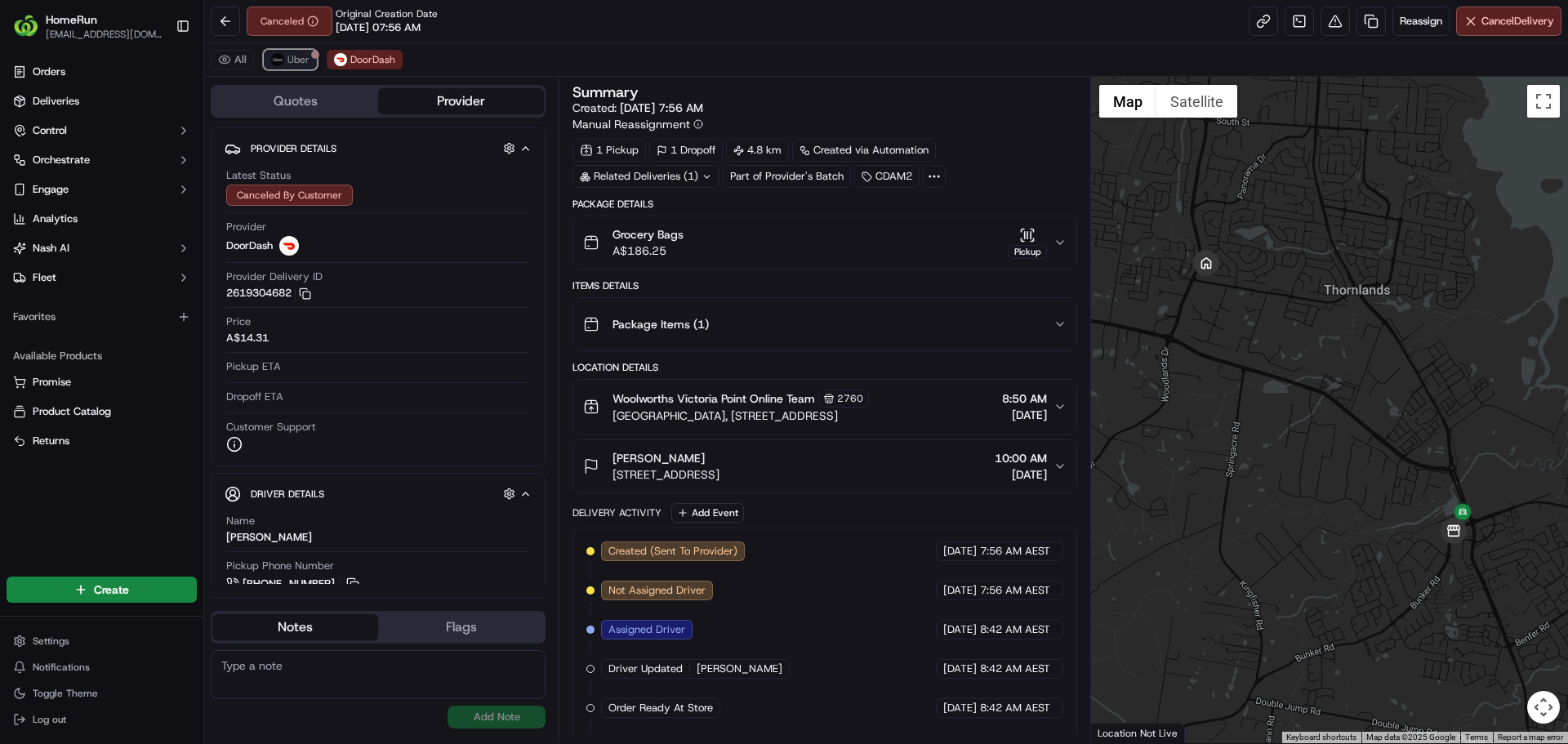
click at [300, 54] on span "Uber" at bounding box center [298, 59] width 22 height 13
